Goal: Task Accomplishment & Management: Complete application form

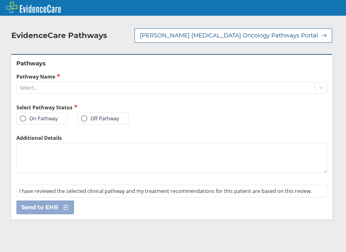
click at [48, 116] on label "On Pathway" at bounding box center [39, 119] width 38 height 6
click at [0, 0] on input "On Pathway" at bounding box center [0, 0] width 0 height 0
click at [78, 91] on div "Select..." at bounding box center [166, 87] width 298 height 11
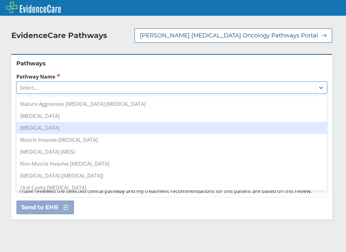
scroll to position [409, 0]
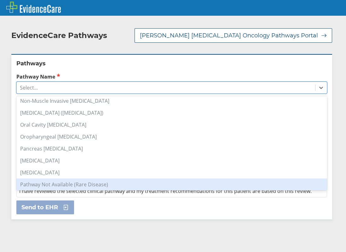
click at [72, 184] on div "Pathway Not Available (Rare Disease)" at bounding box center [171, 185] width 310 height 12
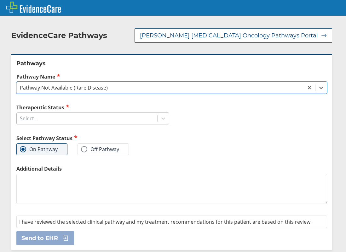
click at [63, 121] on div "Select..." at bounding box center [87, 118] width 140 height 11
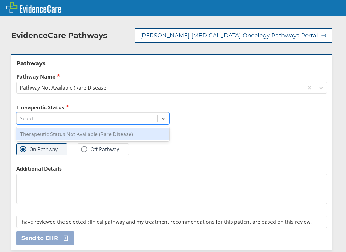
click at [67, 135] on div "Therapeutic Status Not Available (Rare Disease)" at bounding box center [92, 134] width 153 height 12
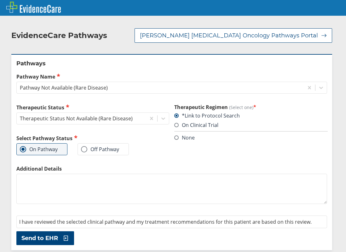
click at [63, 184] on textarea "Additional Details" at bounding box center [171, 189] width 310 height 30
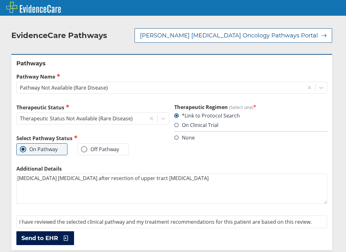
type textarea "[MEDICAL_DATA] [MEDICAL_DATA] after resection of upper tract [MEDICAL_DATA]"
click at [41, 241] on span "Send to EHR" at bounding box center [39, 239] width 37 height 8
